Goal: Information Seeking & Learning: Learn about a topic

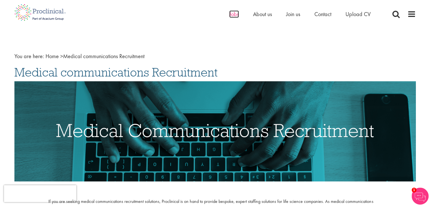
click at [231, 15] on span "Jobs" at bounding box center [234, 13] width 10 height 7
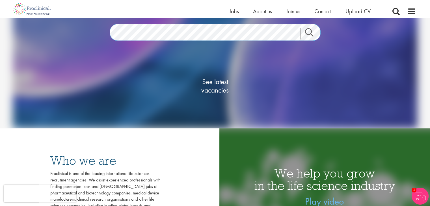
scroll to position [91, 0]
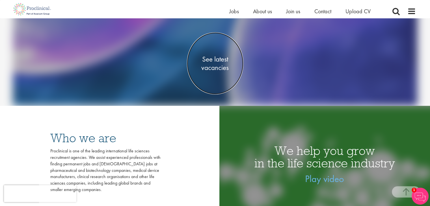
click at [220, 66] on span "See latest vacancies" at bounding box center [215, 63] width 57 height 17
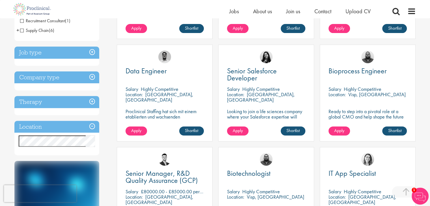
scroll to position [186, 0]
click at [93, 50] on h3 "Job type" at bounding box center [56, 53] width 85 height 12
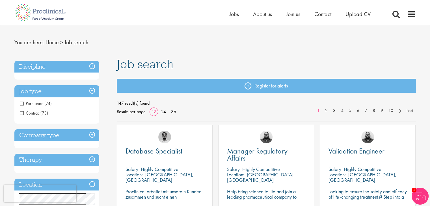
scroll to position [0, 0]
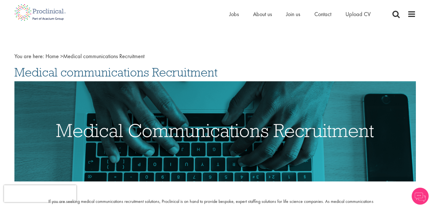
scroll to position [21, 0]
